Goal: Find specific page/section: Find specific page/section

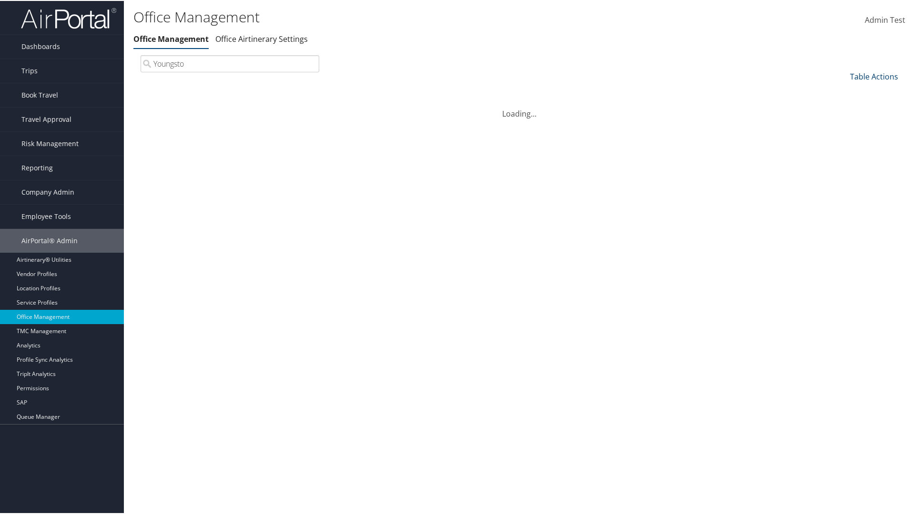
type input "Youngsto"
click at [881, 74] on link "Table Actions" at bounding box center [874, 76] width 48 height 10
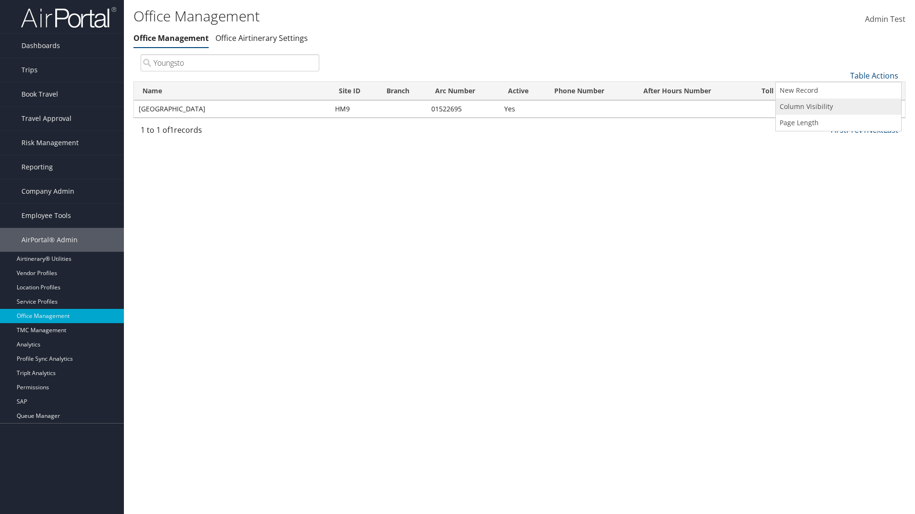
click at [863, 101] on link "Column Visibility" at bounding box center [838, 107] width 125 height 16
click at [786, 48] on div at bounding box center [457, 257] width 915 height 514
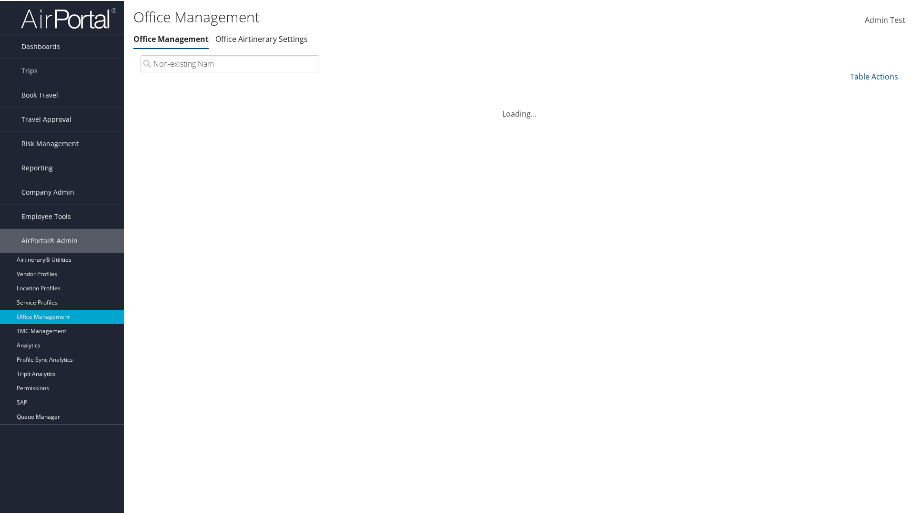
type input "Non-existing Name"
type input "HM9"
type input "01522695"
